Goal: Task Accomplishment & Management: Complete application form

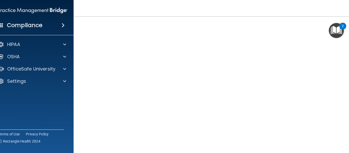
scroll to position [31, 0]
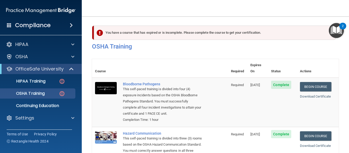
scroll to position [96, 0]
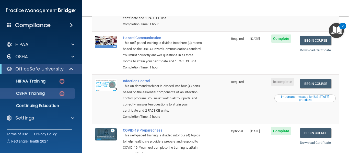
click at [287, 21] on td "Complete" at bounding box center [282, 6] width 29 height 49
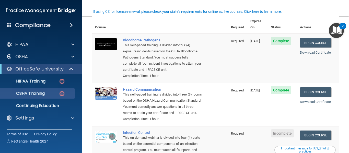
scroll to position [43, 0]
